Goal: Complete application form: Complete application form

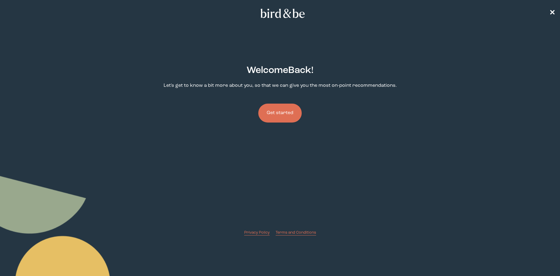
click at [278, 115] on button "Get started" at bounding box center [279, 112] width 43 height 19
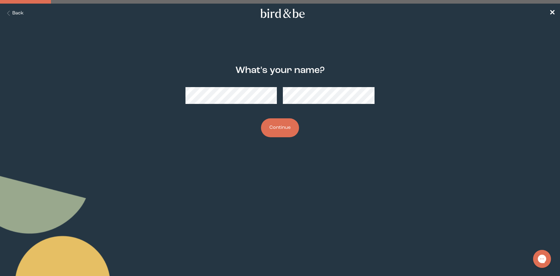
click at [277, 129] on button "Continue" at bounding box center [280, 127] width 38 height 19
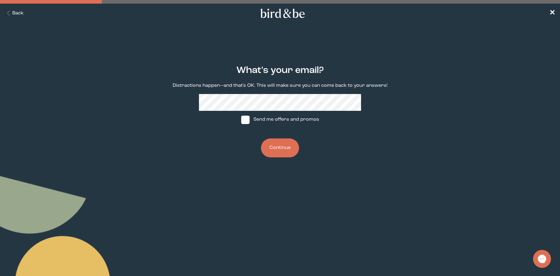
click at [274, 150] on button "Continue" at bounding box center [280, 147] width 38 height 19
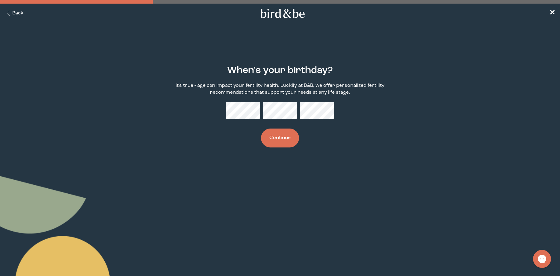
click at [276, 140] on button "Continue" at bounding box center [280, 137] width 38 height 19
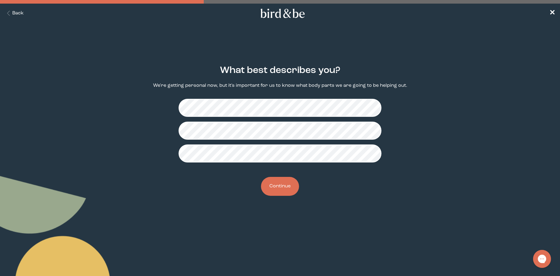
click at [289, 192] on button "Continue" at bounding box center [280, 186] width 38 height 19
click at [286, 185] on button "Continue" at bounding box center [280, 186] width 38 height 19
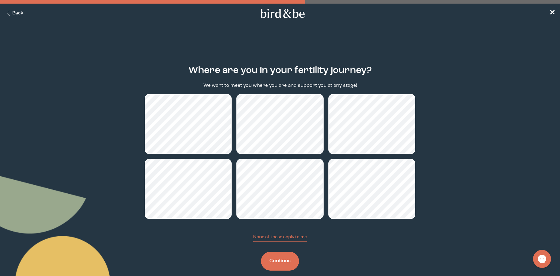
click at [286, 258] on button "Continue" at bounding box center [280, 260] width 38 height 19
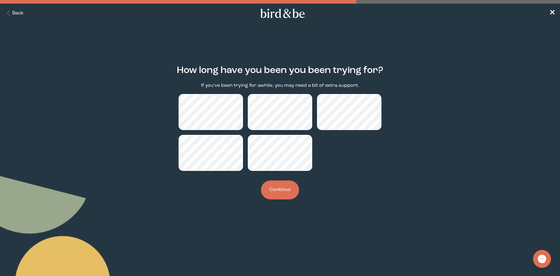
click at [279, 182] on button "Continue" at bounding box center [280, 189] width 38 height 19
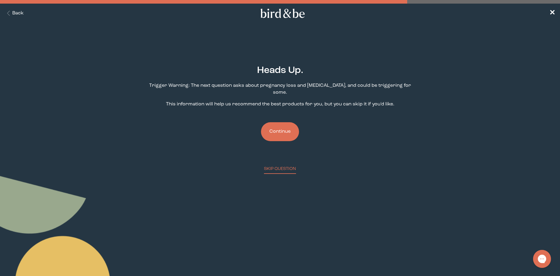
click at [272, 126] on button "Continue" at bounding box center [280, 131] width 38 height 19
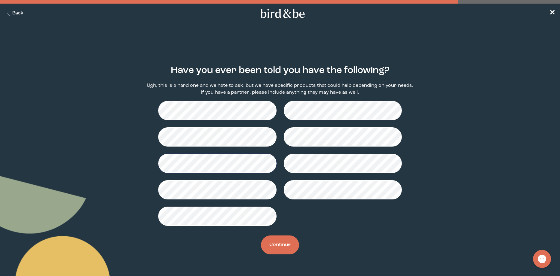
click at [282, 247] on button "Continue" at bounding box center [280, 244] width 38 height 19
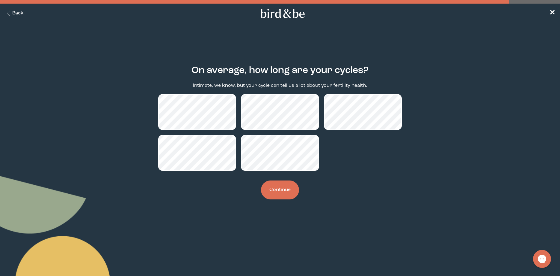
click at [287, 194] on button "Continue" at bounding box center [280, 189] width 38 height 19
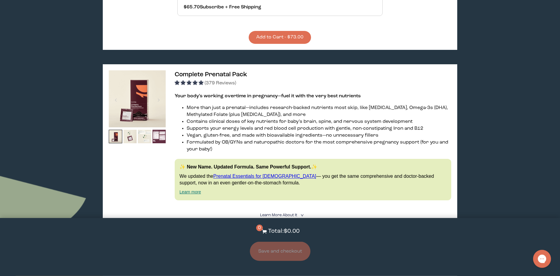
scroll to position [1865, 0]
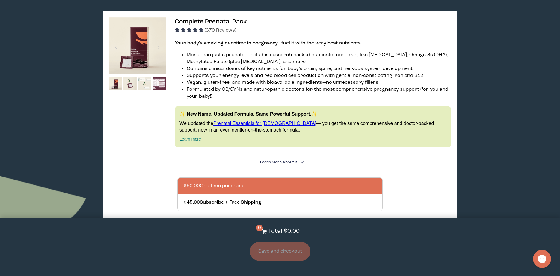
click at [157, 74] on img at bounding box center [137, 45] width 57 height 57
click at [162, 54] on div at bounding box center [159, 46] width 8 height 13
click at [141, 90] on img at bounding box center [144, 83] width 13 height 13
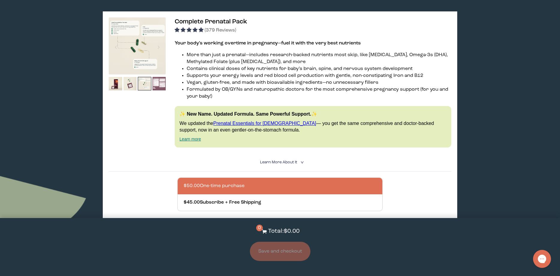
click at [159, 90] on img at bounding box center [159, 83] width 13 height 13
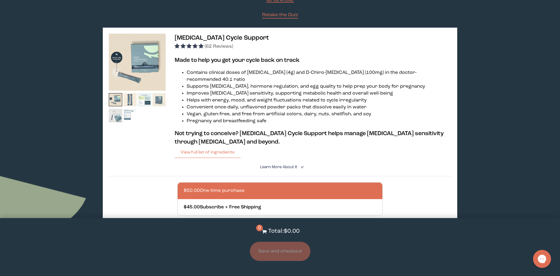
scroll to position [0, 0]
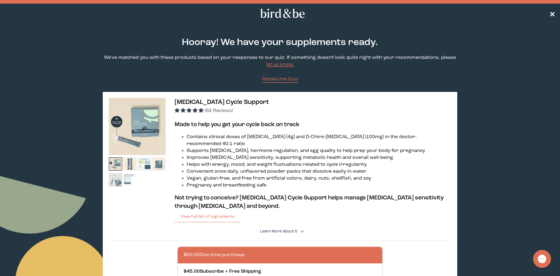
click at [552, 12] on span "✕" at bounding box center [553, 13] width 6 height 7
